Goal: Entertainment & Leisure: Consume media (video, audio)

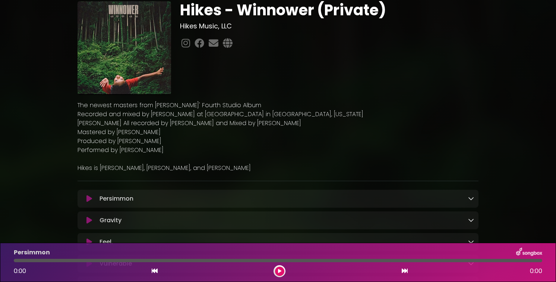
scroll to position [37, 0]
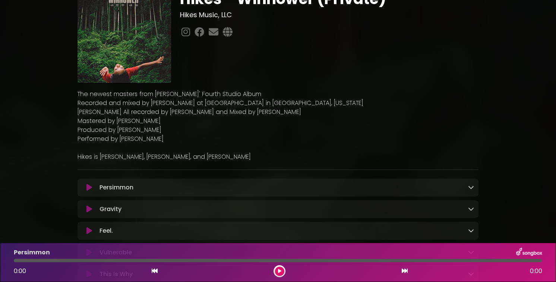
click at [88, 184] on icon at bounding box center [90, 187] width 6 height 7
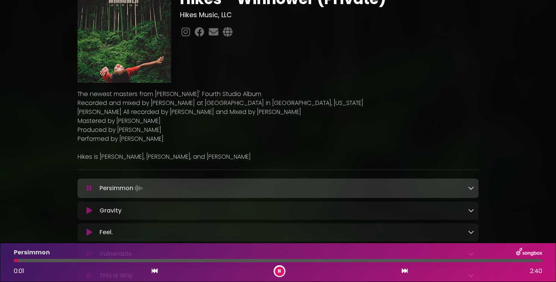
click at [204, 142] on p "Performed by [PERSON_NAME]" at bounding box center [278, 138] width 401 height 9
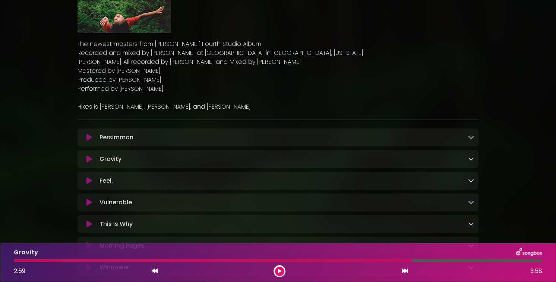
scroll to position [103, 0]
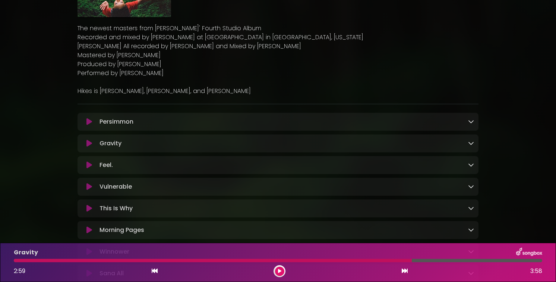
click at [89, 144] on icon at bounding box center [90, 142] width 6 height 7
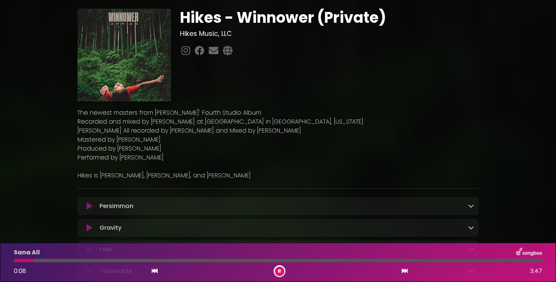
scroll to position [12, 0]
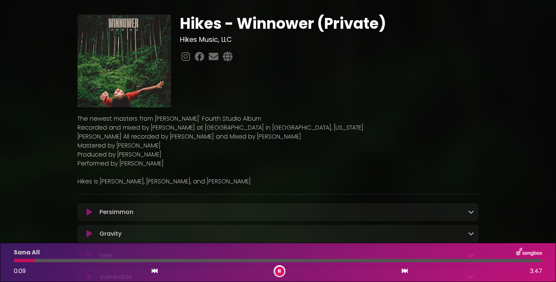
click at [217, 166] on p "Performed by [PERSON_NAME]" at bounding box center [278, 163] width 401 height 9
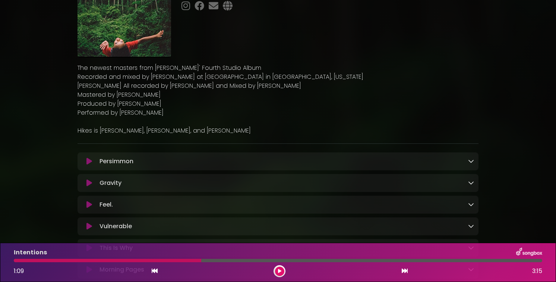
scroll to position [256, 0]
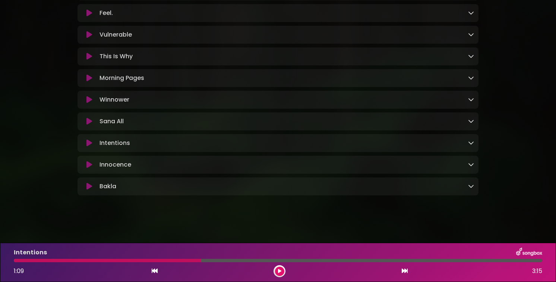
click at [276, 263] on div "Intentions 1:09 3:15" at bounding box center [278, 261] width 538 height 29
click at [278, 268] on button at bounding box center [279, 270] width 9 height 9
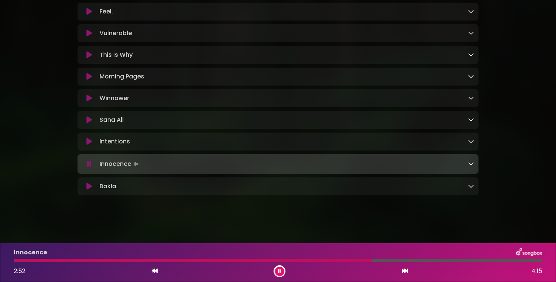
click at [90, 189] on icon at bounding box center [90, 185] width 6 height 7
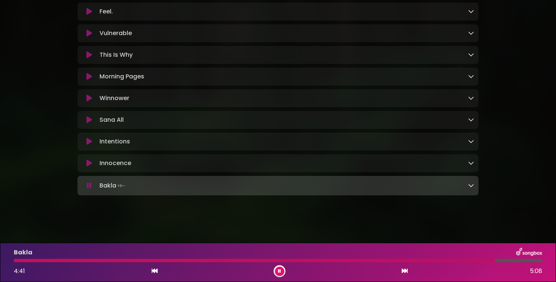
click at [278, 268] on button at bounding box center [279, 270] width 9 height 9
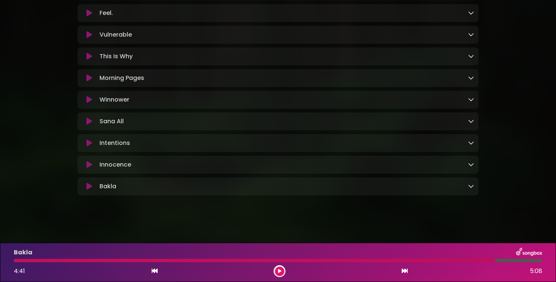
click at [282, 270] on button at bounding box center [279, 270] width 9 height 9
